Goal: Information Seeking & Learning: Learn about a topic

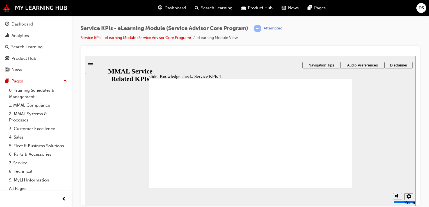
drag, startPoint x: 176, startPoint y: 109, endPoint x: 322, endPoint y: 124, distance: 146.5
drag, startPoint x: 318, startPoint y: 110, endPoint x: 322, endPoint y: 165, distance: 55.2
drag, startPoint x: 269, startPoint y: 118, endPoint x: 316, endPoint y: 152, distance: 57.7
drag, startPoint x: 234, startPoint y: 111, endPoint x: 332, endPoint y: 138, distance: 101.2
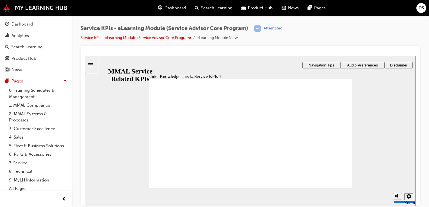
drag, startPoint x: 308, startPoint y: 148, endPoint x: 252, endPoint y: 129, distance: 58.8
drag, startPoint x: 318, startPoint y: 153, endPoint x: 316, endPoint y: 113, distance: 40.0
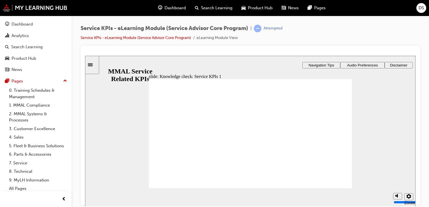
drag, startPoint x: 316, startPoint y: 108, endPoint x: 319, endPoint y: 162, distance: 54.3
drag, startPoint x: 273, startPoint y: 110, endPoint x: 323, endPoint y: 125, distance: 51.5
drag, startPoint x: 240, startPoint y: 110, endPoint x: 337, endPoint y: 138, distance: 100.4
drag, startPoint x: 189, startPoint y: 108, endPoint x: 332, endPoint y: 150, distance: 149.3
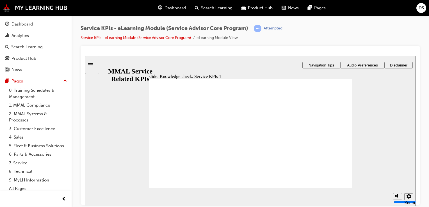
drag, startPoint x: 209, startPoint y: 110, endPoint x: 305, endPoint y: 164, distance: 110.4
drag, startPoint x: 261, startPoint y: 108, endPoint x: 310, endPoint y: 136, distance: 56.1
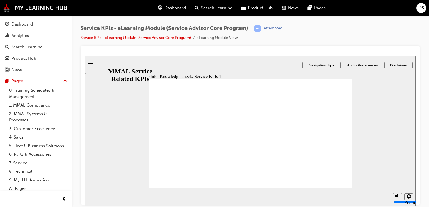
drag, startPoint x: 185, startPoint y: 111, endPoint x: 332, endPoint y: 126, distance: 147.6
drag, startPoint x: 328, startPoint y: 112, endPoint x: 250, endPoint y: 101, distance: 78.8
drag, startPoint x: 308, startPoint y: 123, endPoint x: 310, endPoint y: 151, distance: 27.6
drag, startPoint x: 313, startPoint y: 138, endPoint x: 312, endPoint y: 124, distance: 14.1
drag, startPoint x: 314, startPoint y: 123, endPoint x: 313, endPoint y: 136, distance: 13.2
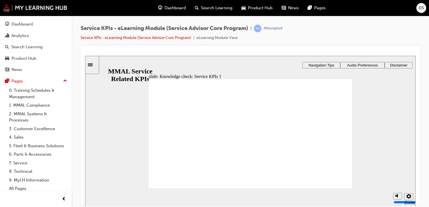
drag, startPoint x: 267, startPoint y: 109, endPoint x: 311, endPoint y: 122, distance: 46.0
drag, startPoint x: 183, startPoint y: 110, endPoint x: 328, endPoint y: 151, distance: 151.0
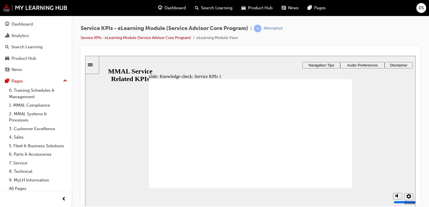
drag, startPoint x: 210, startPoint y: 110, endPoint x: 306, endPoint y: 163, distance: 109.6
drag, startPoint x: 308, startPoint y: 118, endPoint x: 309, endPoint y: 136, distance: 18.3
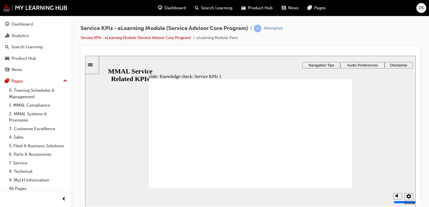
drag, startPoint x: 213, startPoint y: 109, endPoint x: 313, endPoint y: 164, distance: 114.1
drag, startPoint x: 312, startPoint y: 111, endPoint x: 313, endPoint y: 137, distance: 25.6
drag, startPoint x: 180, startPoint y: 112, endPoint x: 325, endPoint y: 153, distance: 150.7
drag, startPoint x: 270, startPoint y: 110, endPoint x: 320, endPoint y: 125, distance: 51.7
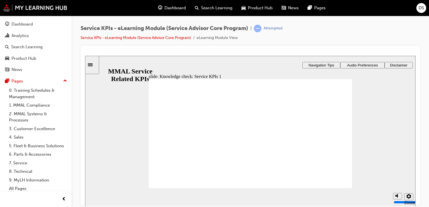
drag, startPoint x: 314, startPoint y: 110, endPoint x: 315, endPoint y: 137, distance: 26.4
drag, startPoint x: 233, startPoint y: 110, endPoint x: 331, endPoint y: 158, distance: 109.5
drag, startPoint x: 328, startPoint y: 151, endPoint x: 326, endPoint y: 164, distance: 12.7
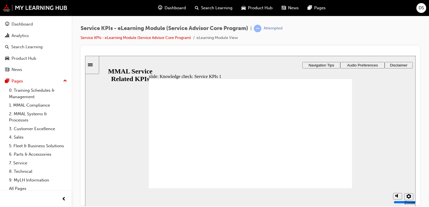
drag, startPoint x: 181, startPoint y: 110, endPoint x: 324, endPoint y: 150, distance: 147.9
drag, startPoint x: 311, startPoint y: 150, endPoint x: 311, endPoint y: 123, distance: 26.7
drag, startPoint x: 265, startPoint y: 110, endPoint x: 313, endPoint y: 151, distance: 62.6
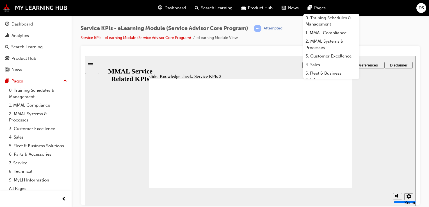
click at [133, 135] on div "slide: Knowledge check: Service KPIs 2 Rectangle 1 Rectangle 3 Knowledge check:…" at bounding box center [250, 131] width 330 height 151
drag, startPoint x: 213, startPoint y: 110, endPoint x: 309, endPoint y: 152, distance: 104.9
drag, startPoint x: 317, startPoint y: 111, endPoint x: 317, endPoint y: 166, distance: 54.5
drag, startPoint x: 181, startPoint y: 111, endPoint x: 330, endPoint y: 139, distance: 151.7
drag, startPoint x: 273, startPoint y: 111, endPoint x: 322, endPoint y: 126, distance: 50.9
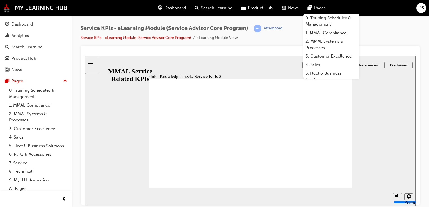
click at [374, 120] on div "slide: KPIs: Summary Rectangle 1 Rectangle 3 Table with 2 columns and 9 rows KP…" at bounding box center [250, 131] width 330 height 151
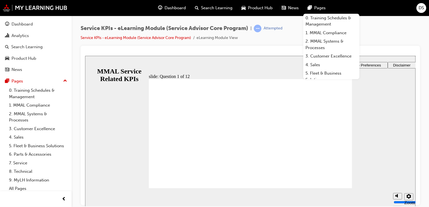
radio input "true"
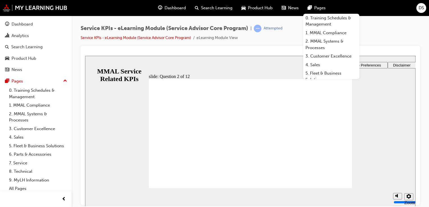
radio input "true"
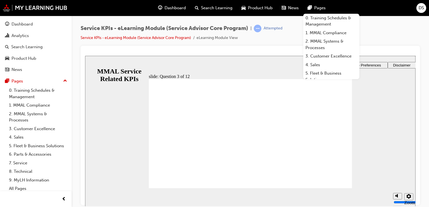
radio input "false"
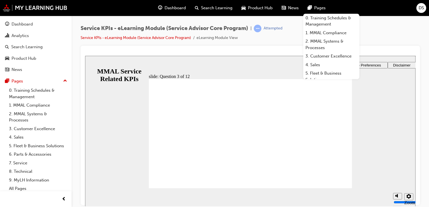
radio input "true"
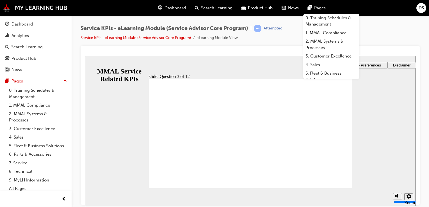
checkbox input "true"
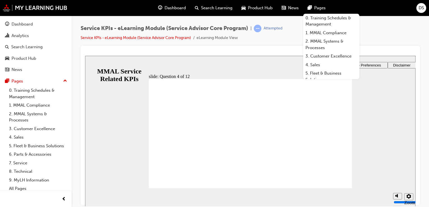
checkbox input "true"
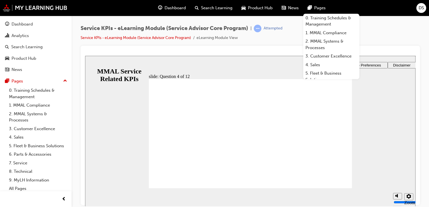
radio input "true"
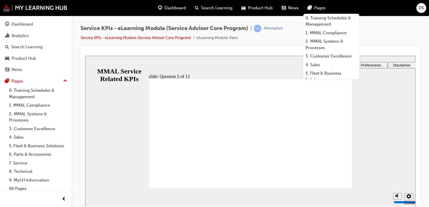
radio input "true"
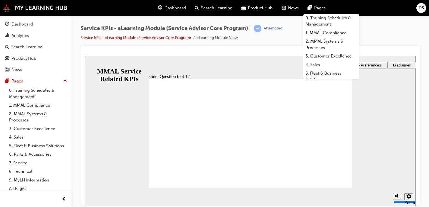
radio input "true"
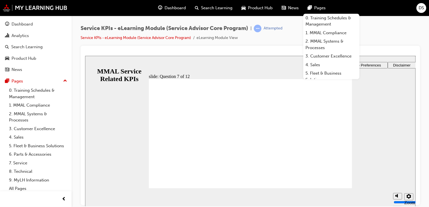
radio input "true"
drag, startPoint x: 170, startPoint y: 177, endPoint x: 209, endPoint y: 190, distance: 41.0
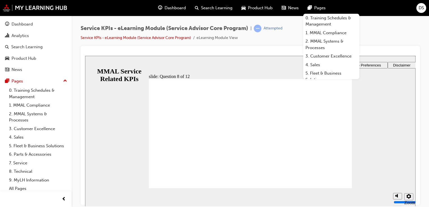
radio input "true"
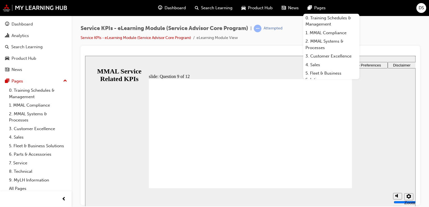
radio input "true"
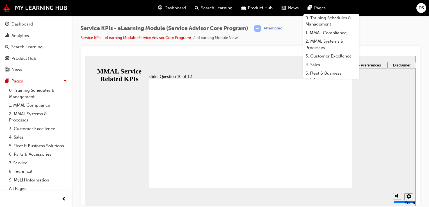
radio input "true"
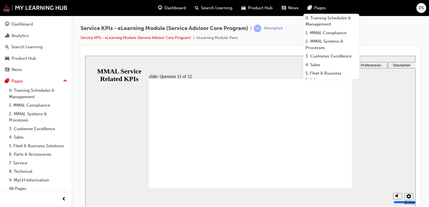
radio input "true"
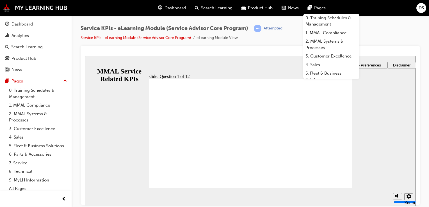
radio input "true"
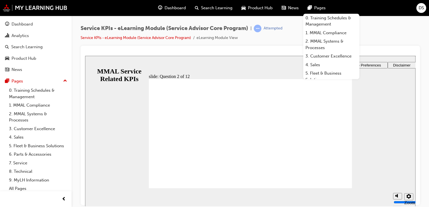
radio input "true"
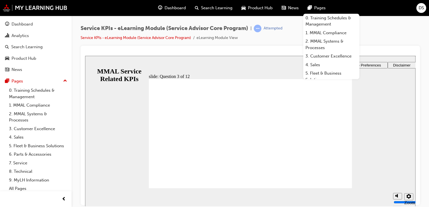
checkbox input "true"
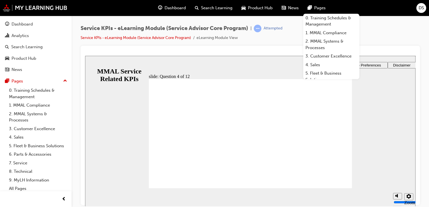
checkbox input "true"
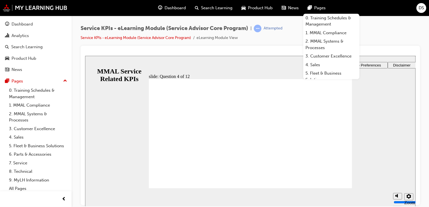
radio input "true"
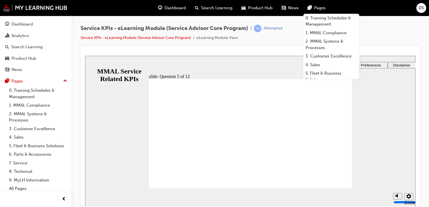
radio input "true"
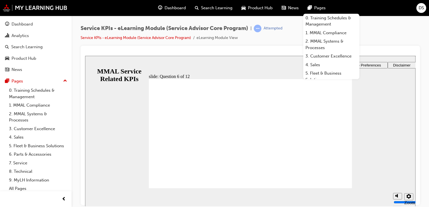
radio input "true"
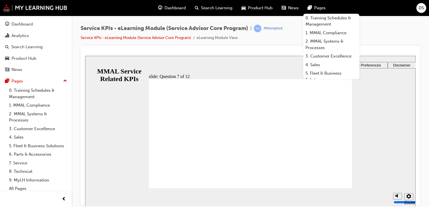
radio input "true"
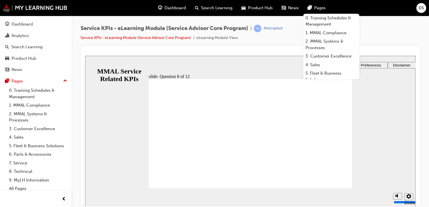
radio input "true"
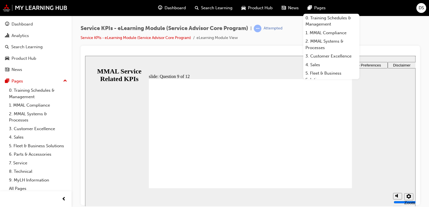
radio input "true"
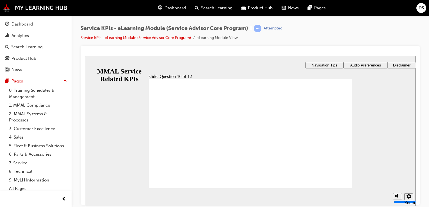
radio input "true"
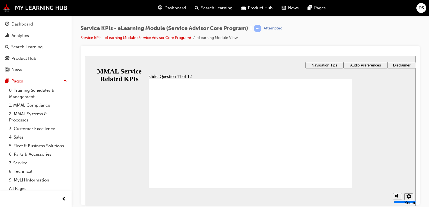
radio input "true"
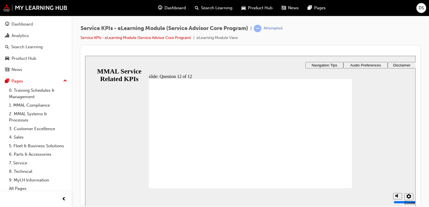
radio input "true"
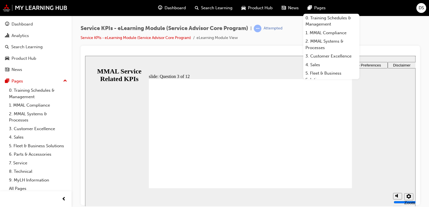
radio input "true"
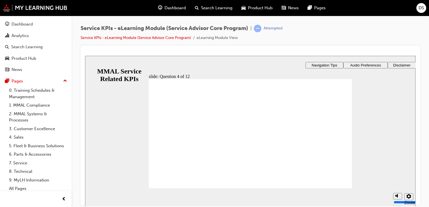
click at [370, 30] on div "Service KPIs - eLearning Module (Service Advisor Core Program) | Attempted Serv…" at bounding box center [250, 35] width 339 height 21
